Goal: Task Accomplishment & Management: Manage account settings

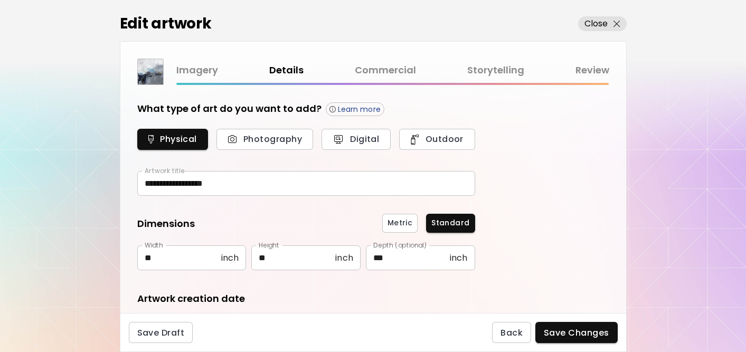
click at [384, 68] on link "Commercial" at bounding box center [385, 70] width 61 height 15
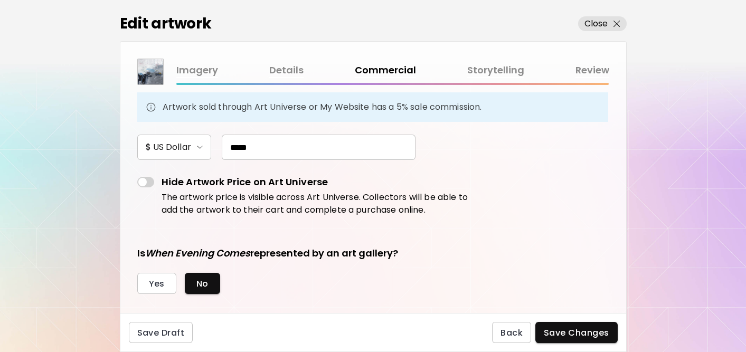
scroll to position [103, 0]
click at [291, 73] on link "Details" at bounding box center [286, 70] width 34 height 15
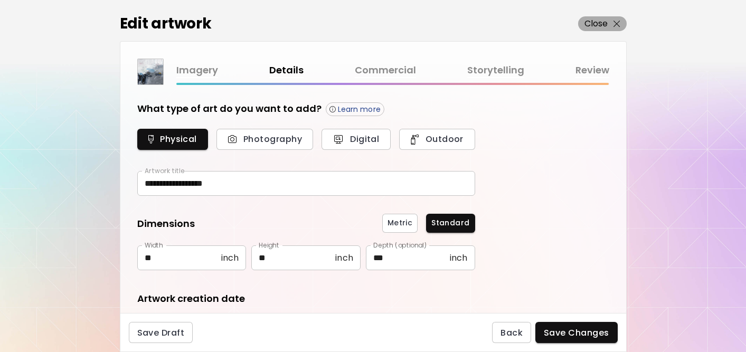
click at [601, 24] on p "Close" at bounding box center [596, 23] width 24 height 13
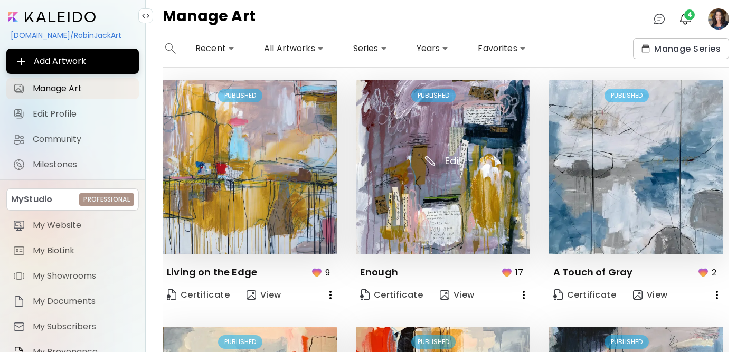
scroll to position [254, 0]
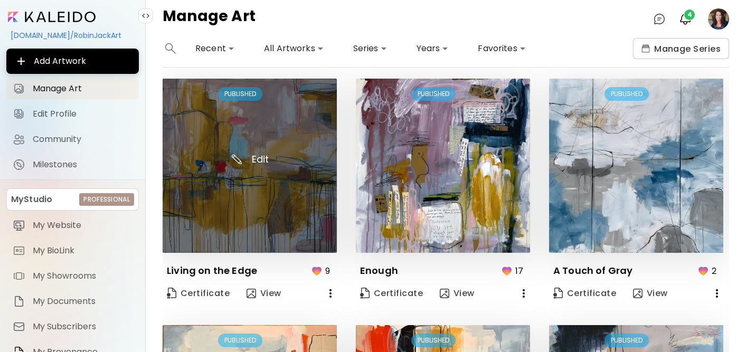
click at [295, 161] on img at bounding box center [250, 166] width 174 height 174
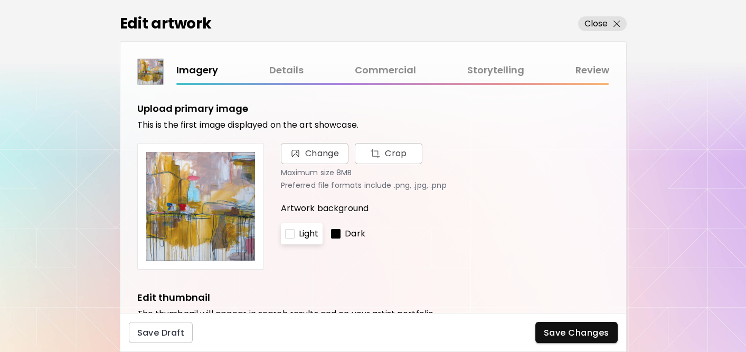
click at [285, 69] on link "Details" at bounding box center [286, 70] width 34 height 15
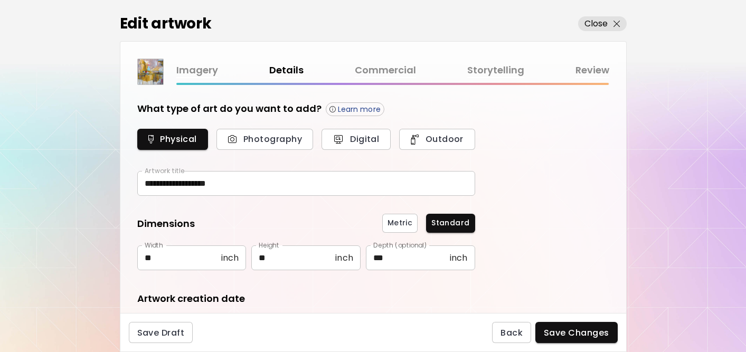
type input "**********"
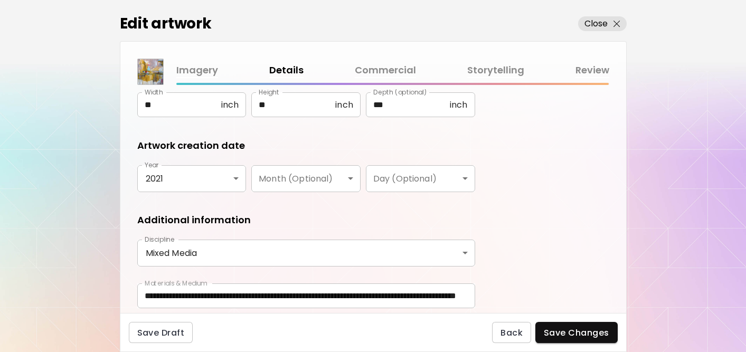
scroll to position [190, 0]
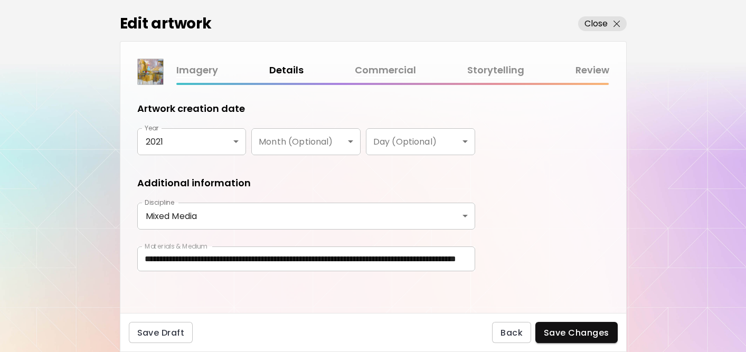
click at [490, 68] on link "Storytelling" at bounding box center [495, 70] width 57 height 15
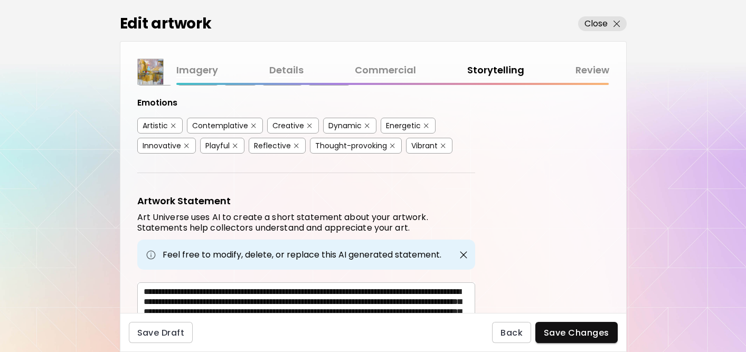
scroll to position [296, 0]
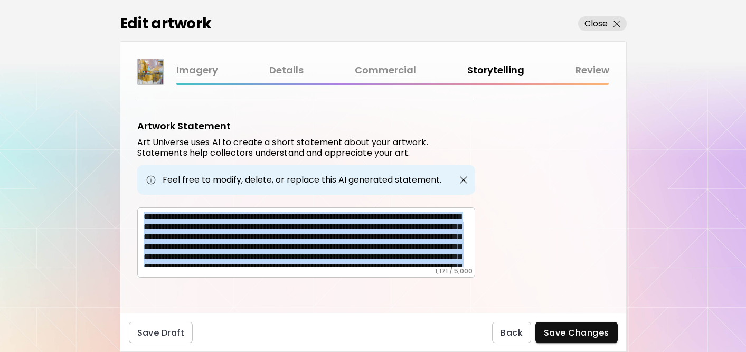
drag, startPoint x: 142, startPoint y: 211, endPoint x: 324, endPoint y: 268, distance: 190.1
click at [324, 268] on div "* ​" at bounding box center [306, 242] width 338 height 70
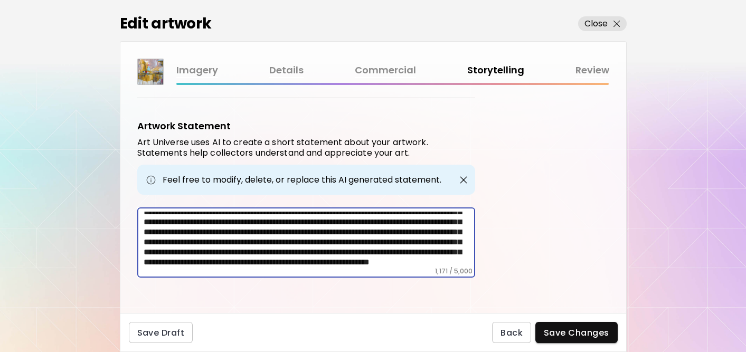
scroll to position [0, 0]
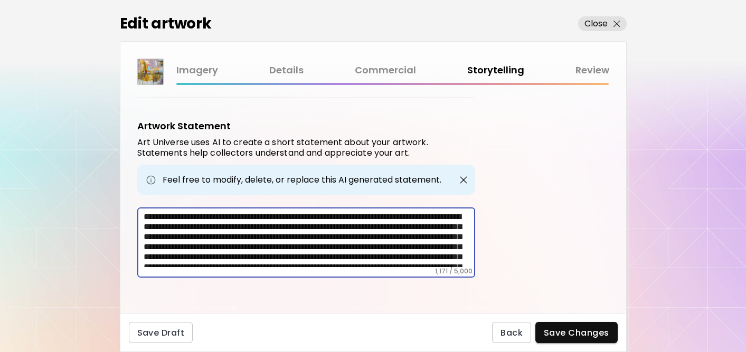
drag, startPoint x: 228, startPoint y: 259, endPoint x: 92, endPoint y: 151, distance: 173.6
click at [92, 151] on div "Edit artwork Close Imagery Details Commercial Storytelling Review Artwork Tags …" at bounding box center [373, 176] width 746 height 352
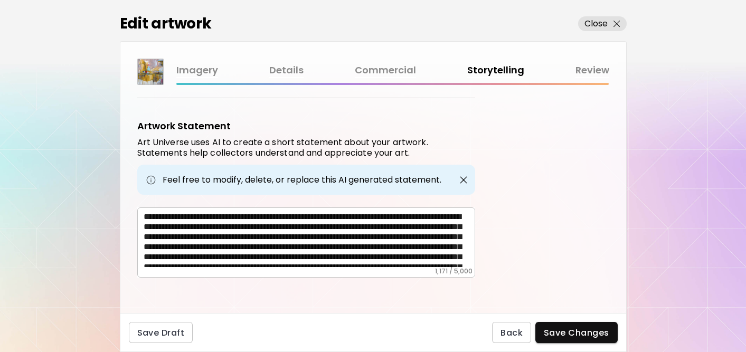
click at [286, 71] on link "Details" at bounding box center [286, 70] width 34 height 15
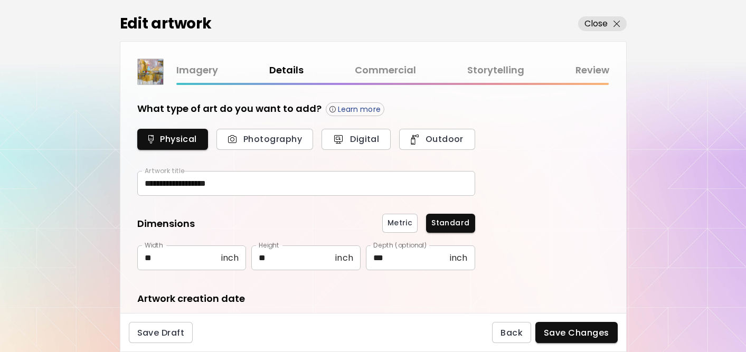
type input "**********"
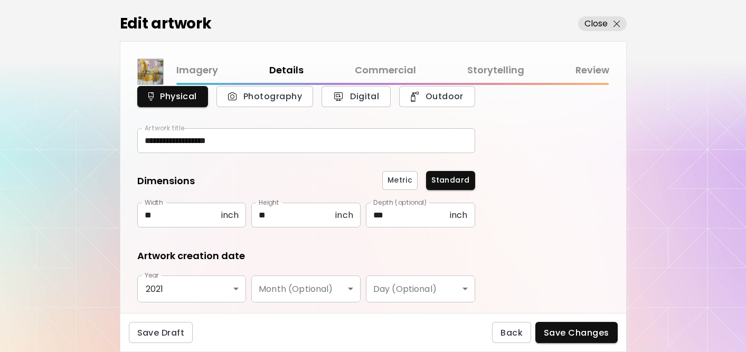
scroll to position [43, 0]
